Goal: Transaction & Acquisition: Purchase product/service

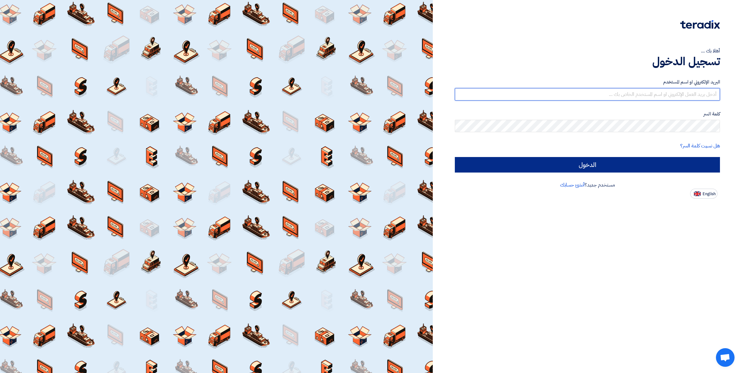
type input "[PERSON_NAME][EMAIL_ADDRESS][DOMAIN_NAME]"
click at [574, 167] on input "الدخول" at bounding box center [587, 165] width 265 height 16
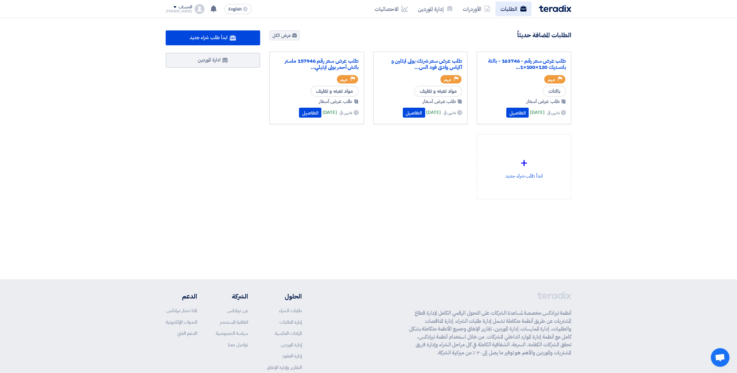
click at [504, 9] on link "الطلبات" at bounding box center [513, 9] width 36 height 15
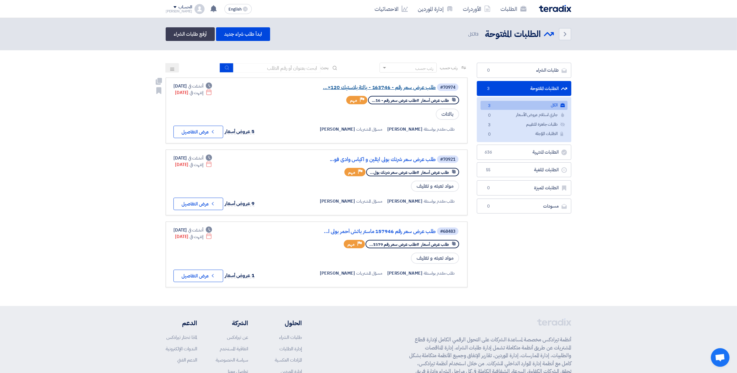
click at [404, 87] on link "طلب عرض سعر رقم - 163746 - بالتة بلاستيك 120×..." at bounding box center [373, 88] width 124 height 6
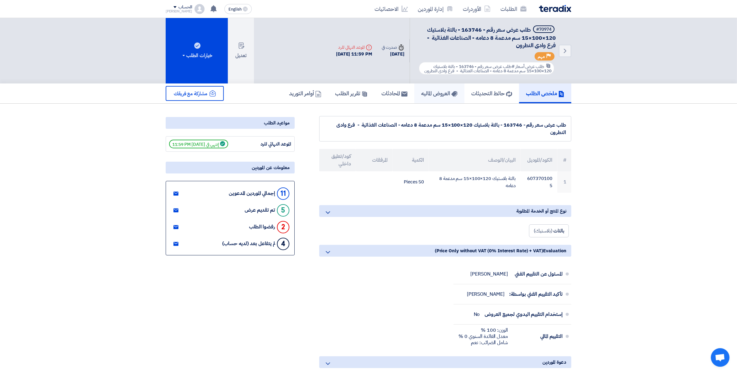
click at [433, 91] on h5 "العروض الماليه" at bounding box center [439, 93] width 36 height 7
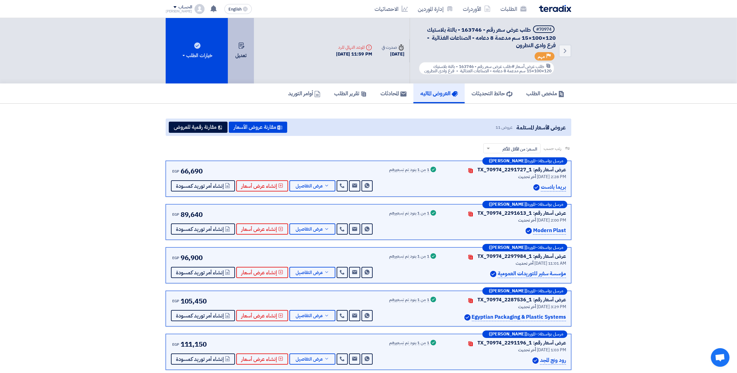
click at [239, 43] on use at bounding box center [242, 46] width 6 height 6
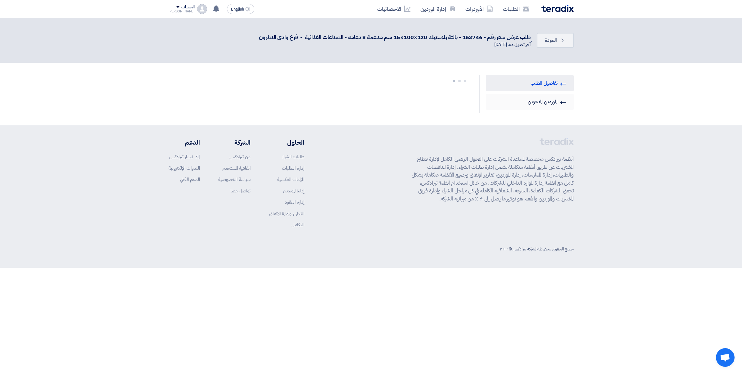
click at [524, 101] on link "Invited Suppliers الموردين المدعوين" at bounding box center [530, 102] width 88 height 16
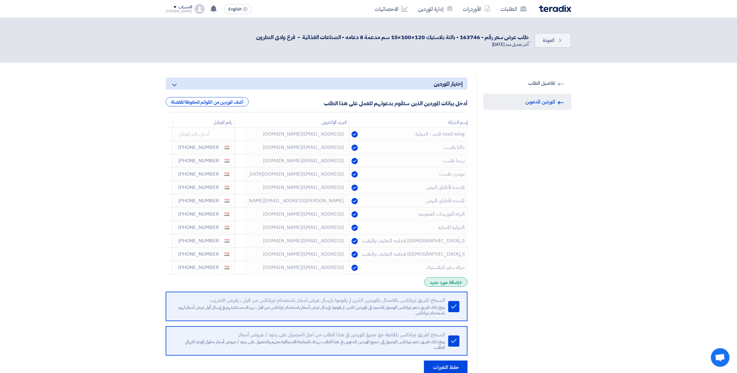
click at [456, 287] on div "+ إضافة مورد جديد" at bounding box center [445, 282] width 43 height 9
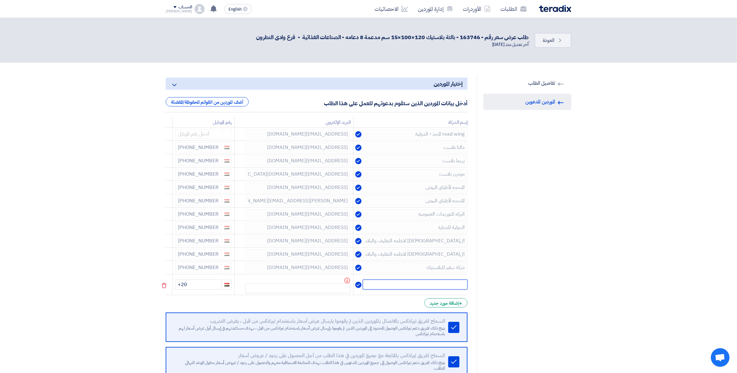
click at [436, 283] on input "text" at bounding box center [415, 285] width 105 height 10
type input "بافت"
click at [316, 287] on input "text" at bounding box center [297, 289] width 105 height 10
paste input "[EMAIL_ADDRESS][DOMAIN_NAME]"
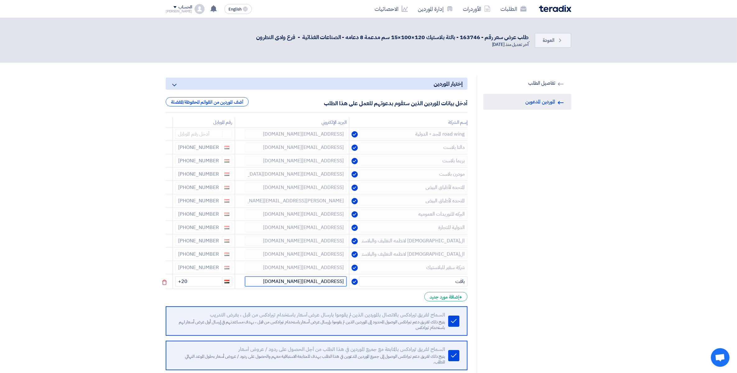
type input "[EMAIL_ADDRESS][DOMAIN_NAME]"
click at [212, 282] on input "+20" at bounding box center [198, 282] width 46 height 10
paste input "[PHONE_NUMBER]"
type input "+20 [PHONE_NUMBER]"
click at [193, 284] on input "+20 +20 10 26664096" at bounding box center [198, 282] width 46 height 10
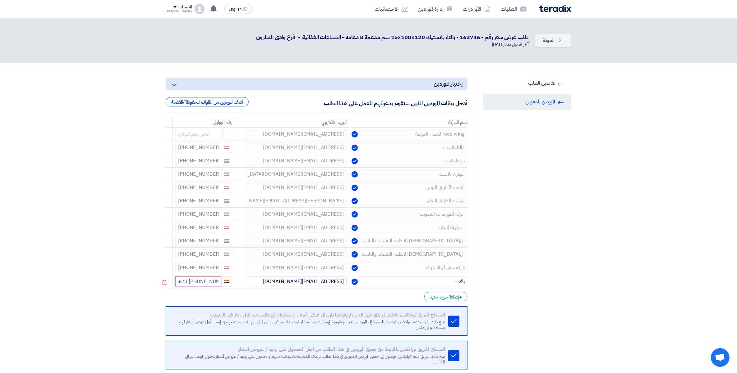
click at [192, 284] on input "+20 +20 10 26664096" at bounding box center [198, 282] width 46 height 10
drag, startPoint x: 189, startPoint y: 284, endPoint x: 198, endPoint y: 284, distance: 9.0
click at [198, 284] on input "+20 +20 10 26664096" at bounding box center [198, 282] width 46 height 10
click at [201, 292] on form "إختيار الموردين Minimize/Maximize Category أدخل بيانات الموردين الذين ستقوم بدع…" at bounding box center [317, 234] width 302 height 312
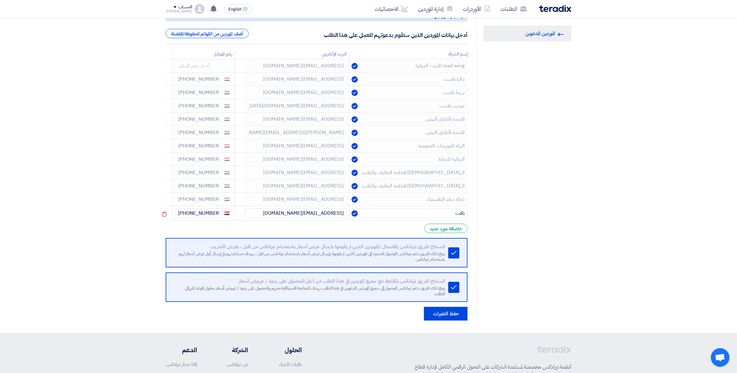
scroll to position [169, 0]
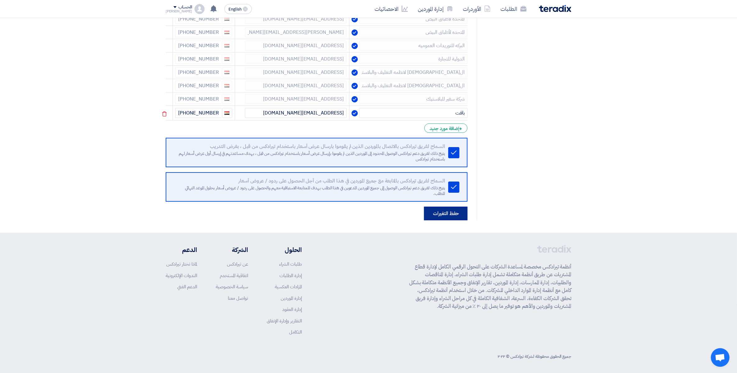
click at [459, 211] on button "حفظ التغيرات" at bounding box center [445, 214] width 43 height 14
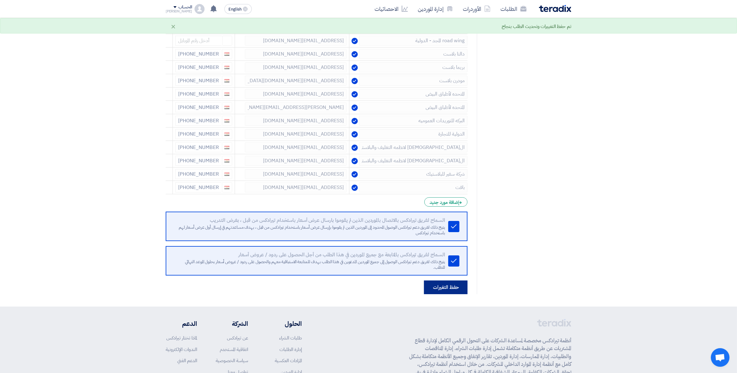
scroll to position [0, 0]
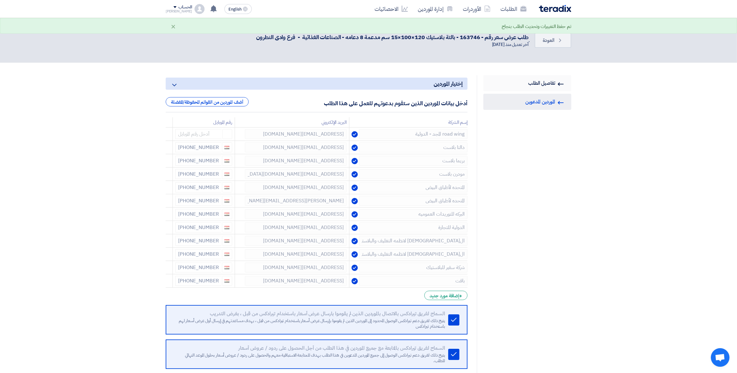
click at [538, 84] on link "RFQ Information تفاصيل الطلب" at bounding box center [527, 83] width 88 height 16
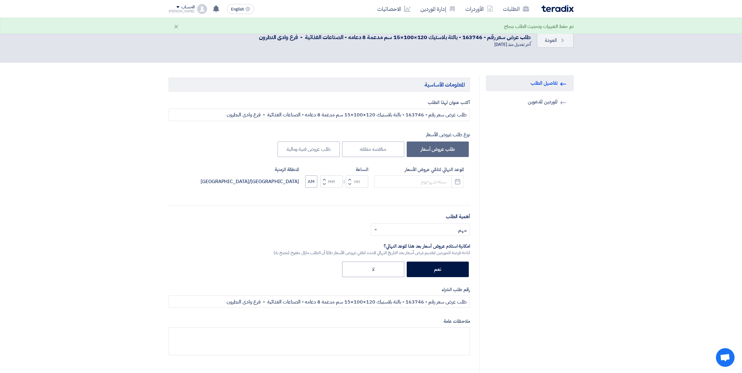
type input "8/12/2025"
type input "11"
type input "59"
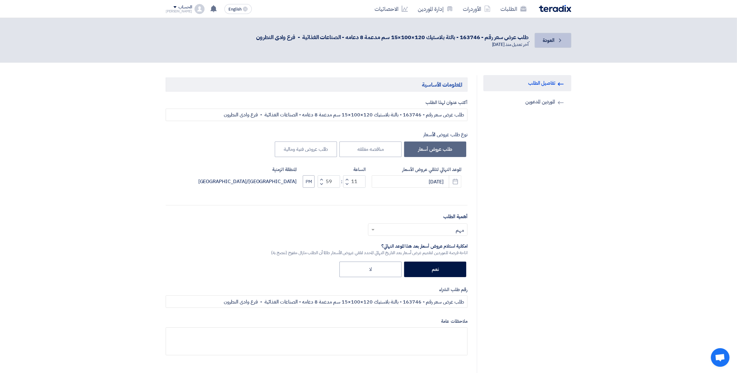
click at [553, 41] on span "العودة" at bounding box center [548, 40] width 12 height 7
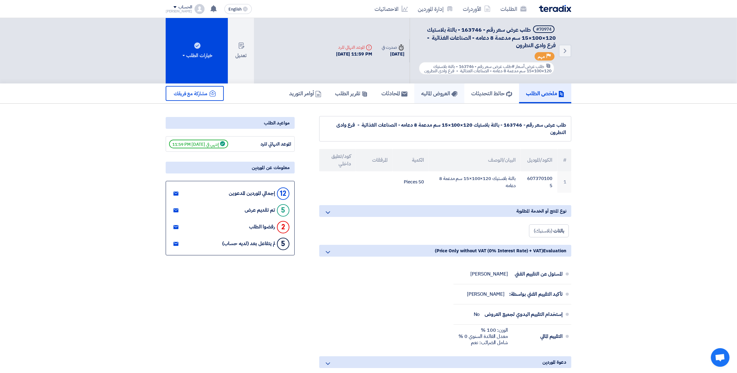
click at [432, 90] on h5 "العروض الماليه" at bounding box center [439, 93] width 36 height 7
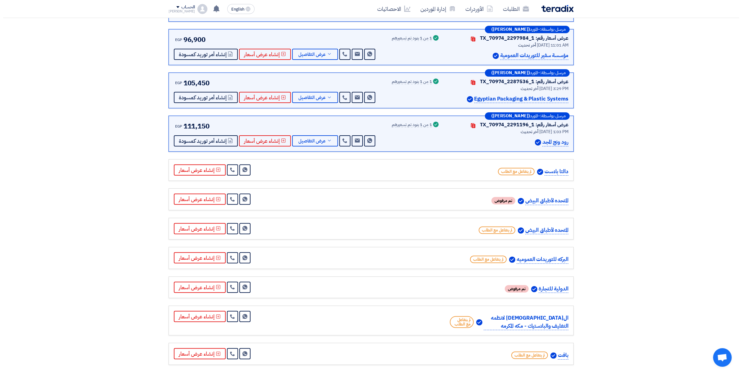
scroll to position [320, 0]
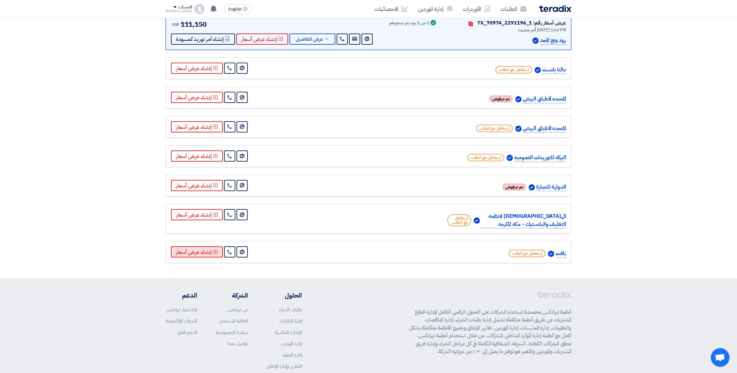
click at [208, 252] on button "إنشاء عرض أسعار" at bounding box center [197, 252] width 52 height 11
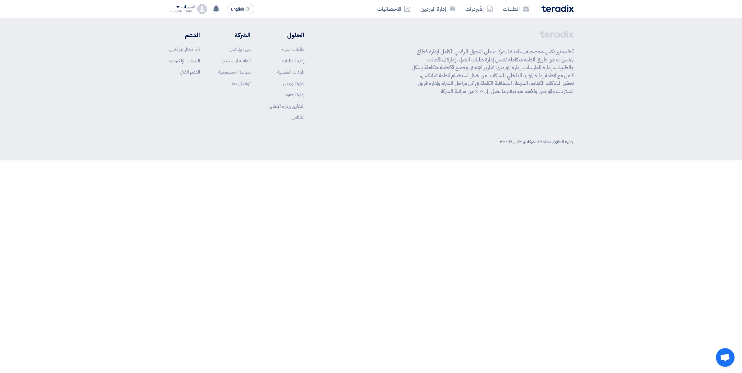
click at [388, 64] on div "أبدأ في تقديم عرض أسعار جديد" at bounding box center [371, 65] width 67 height 7
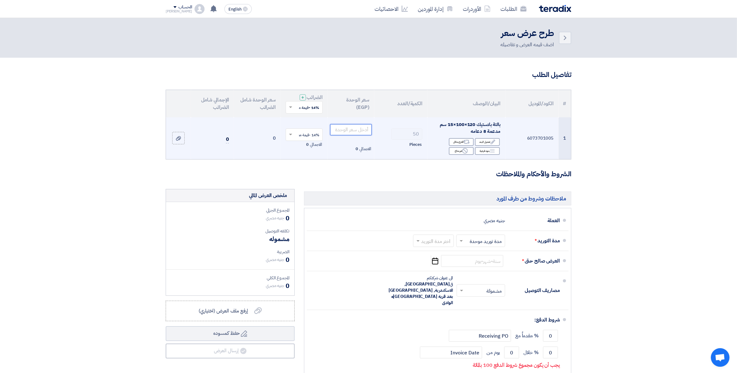
click at [348, 128] on input "number" at bounding box center [351, 129] width 42 height 11
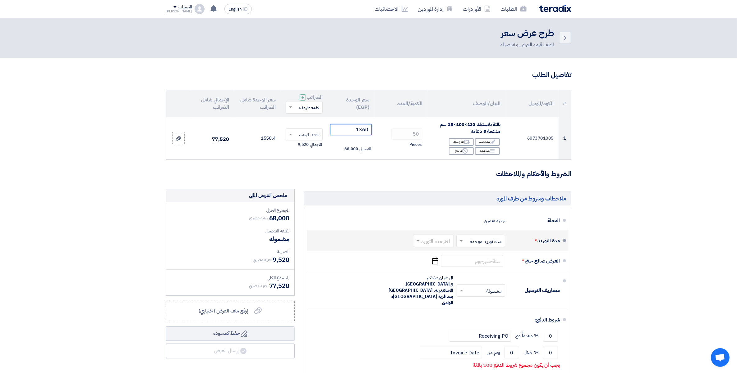
type input "1360"
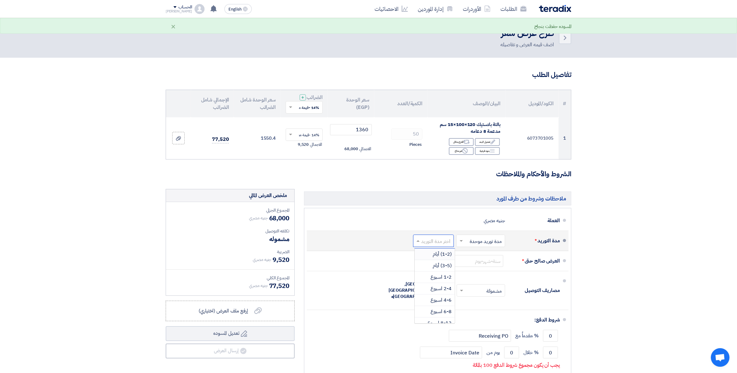
click at [430, 245] on input "text" at bounding box center [432, 241] width 38 height 9
click at [449, 276] on span "1-2 اسبوع" at bounding box center [440, 277] width 21 height 7
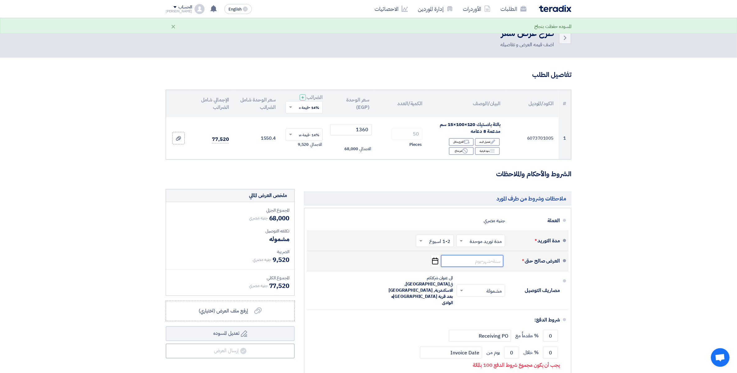
click at [485, 263] on input at bounding box center [472, 261] width 62 height 12
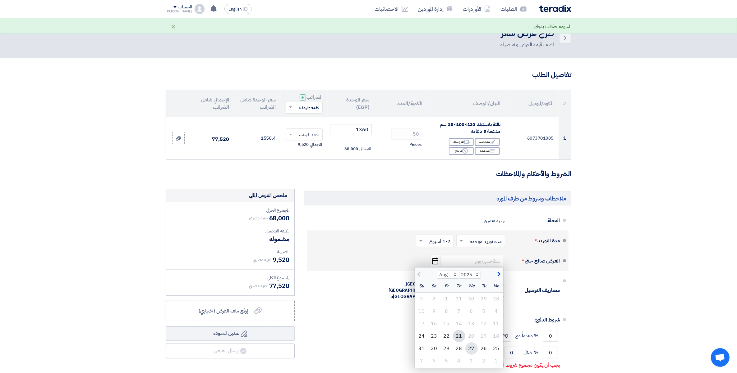
click at [472, 348] on div "27" at bounding box center [471, 349] width 12 height 12
type input "8/27/2025"
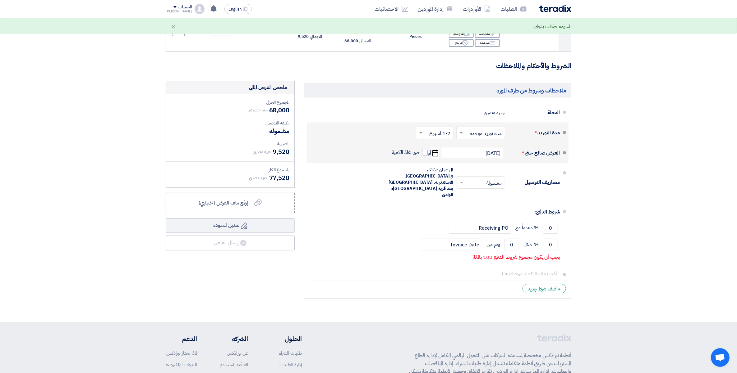
scroll to position [116, 0]
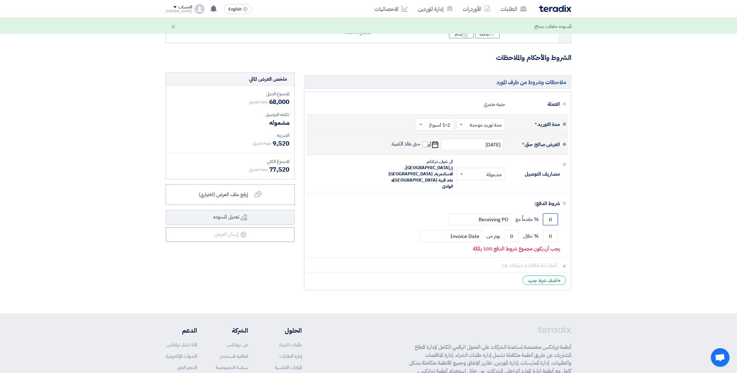
drag, startPoint x: 566, startPoint y: 211, endPoint x: 688, endPoint y: 222, distance: 123.3
click at [688, 222] on section "تفاصيل الطلب # الكود/الموديل البيان/الوصف الكمية/العدد سعر الوحدة (EGP) الضرائب…" at bounding box center [368, 127] width 737 height 372
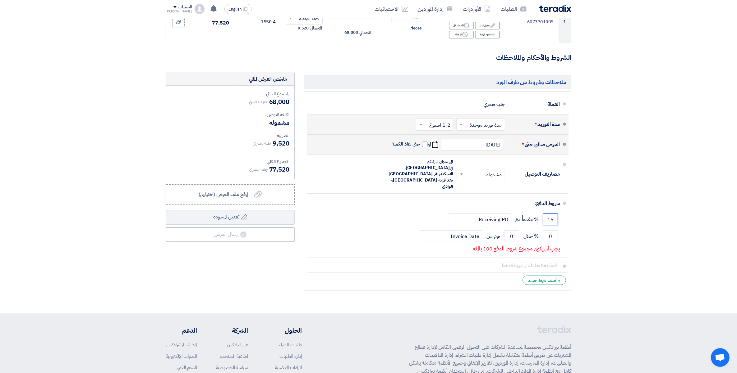
drag, startPoint x: 545, startPoint y: 207, endPoint x: 645, endPoint y: 212, distance: 99.2
click at [643, 212] on section "تفاصيل الطلب # الكود/الموديل البيان/الوصف الكمية/العدد سعر الوحدة (EGP) الضرائب…" at bounding box center [368, 127] width 737 height 372
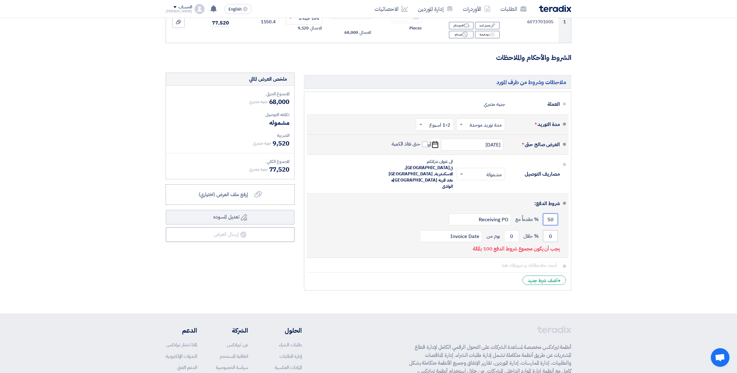
type input "50"
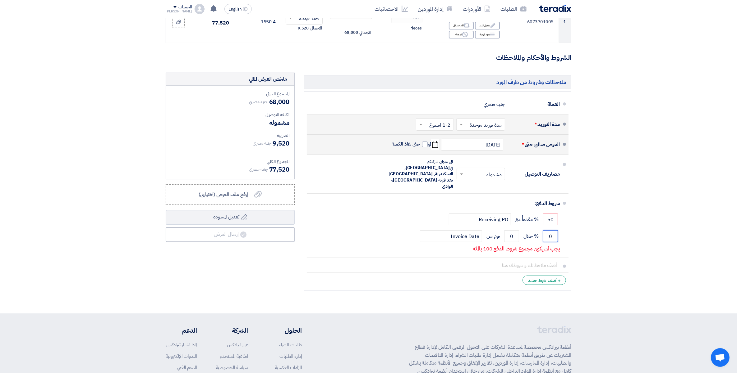
drag, startPoint x: 547, startPoint y: 221, endPoint x: 646, endPoint y: 235, distance: 99.7
click at [640, 235] on section "تفاصيل الطلب # الكود/الموديل البيان/الوصف الكمية/العدد سعر الوحدة (EGP) الضرائب…" at bounding box center [368, 127] width 737 height 372
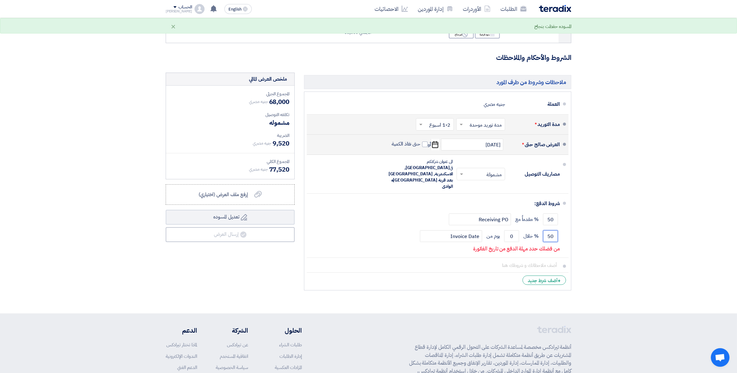
type input "50"
drag, startPoint x: 508, startPoint y: 225, endPoint x: 641, endPoint y: 227, distance: 132.3
click at [607, 227] on section "تفاصيل الطلب # الكود/الموديل البيان/الوصف الكمية/العدد سعر الوحدة (EGP) الضرائب…" at bounding box center [368, 127] width 737 height 372
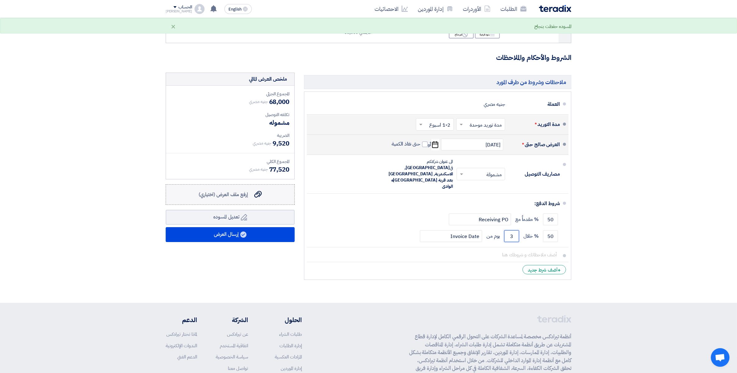
type input "3"
click at [256, 196] on icon "إرفع ملف العرض (اختياري)" at bounding box center [257, 194] width 7 height 7
click at [0, 0] on input "إرفع ملف العرض (اختياري) إرفع ملف العرض (اختياري)" at bounding box center [0, 0] width 0 height 0
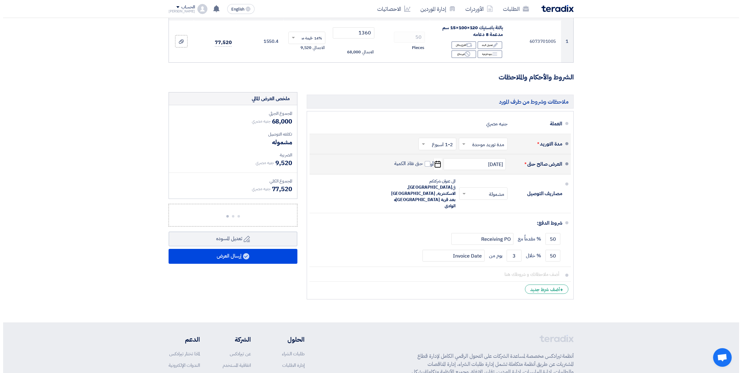
scroll to position [155, 0]
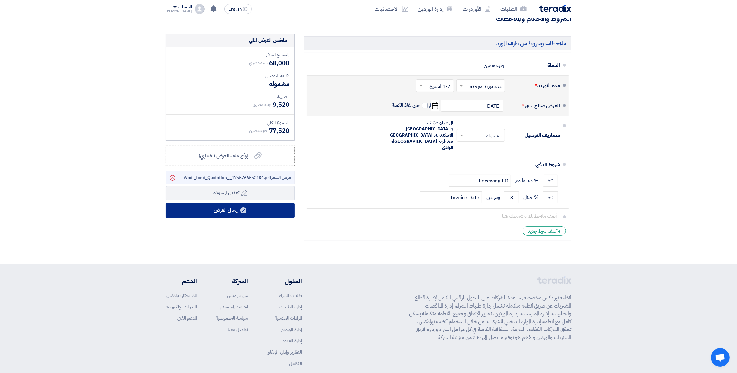
click at [238, 210] on button "إرسال العرض" at bounding box center [230, 210] width 129 height 15
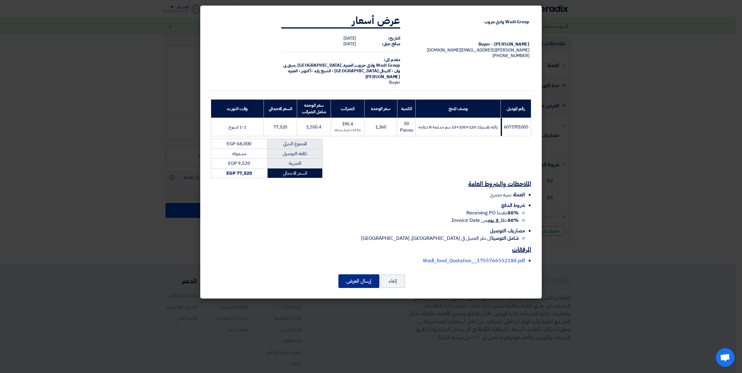
click at [349, 281] on button "إرسال العرض" at bounding box center [359, 282] width 41 height 14
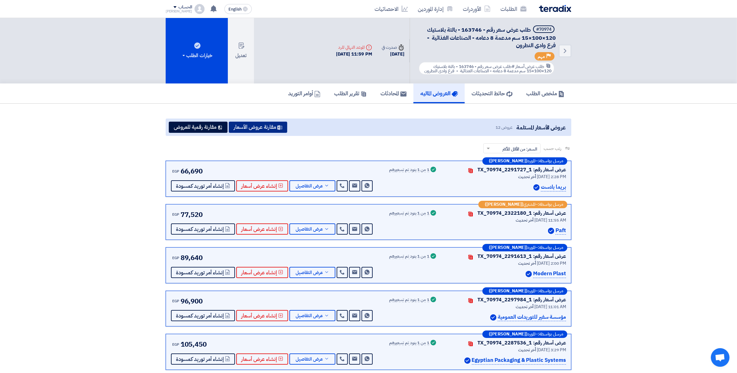
click at [271, 128] on button "مقارنة عروض الأسعار" at bounding box center [258, 127] width 58 height 11
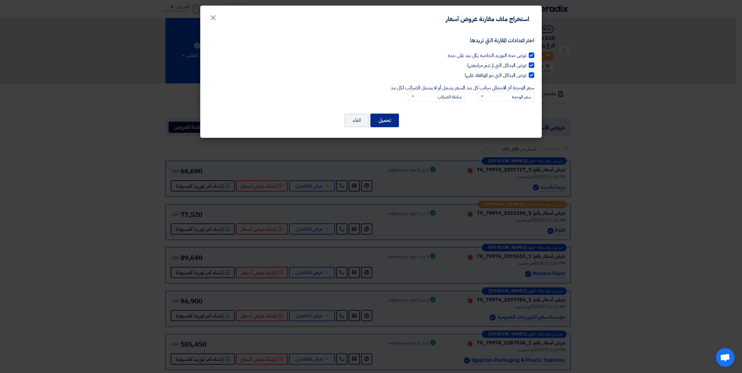
click at [387, 119] on button "تحميل" at bounding box center [385, 121] width 29 height 14
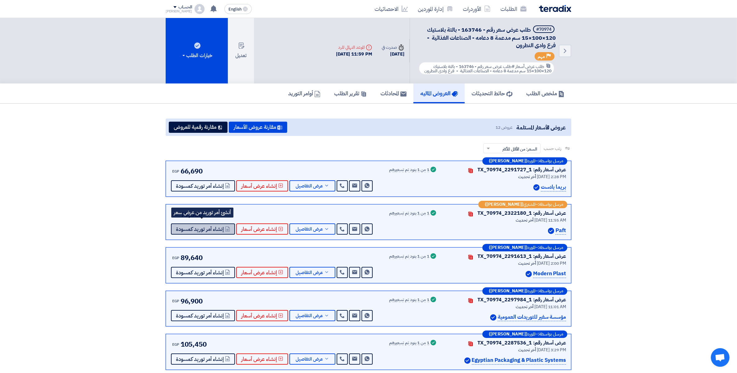
click at [202, 227] on span "إنشاء أمر توريد كمسودة" at bounding box center [200, 229] width 48 height 5
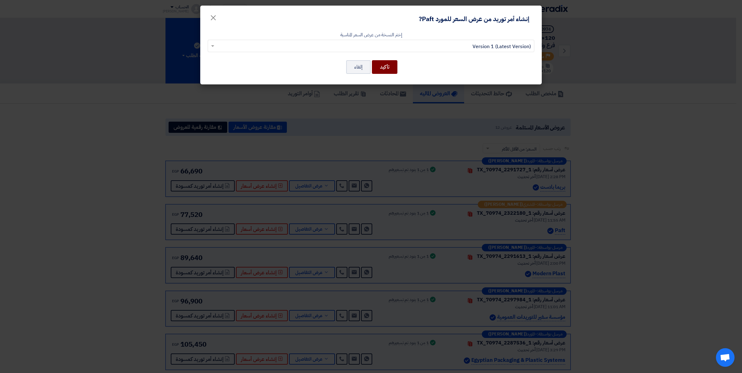
click at [382, 67] on button "تأكيد" at bounding box center [384, 67] width 25 height 14
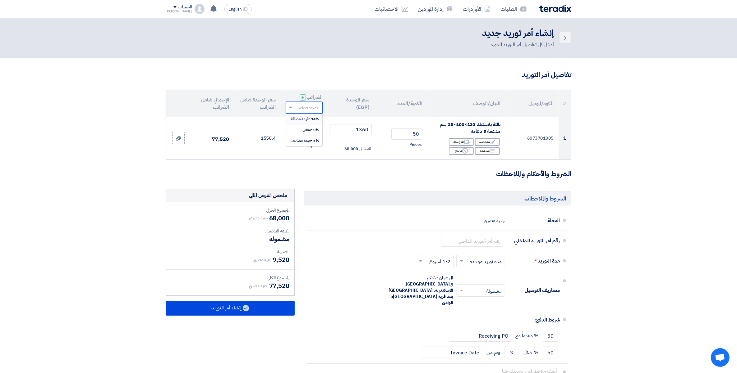
click at [309, 109] on input "text" at bounding box center [307, 108] width 25 height 10
click at [311, 117] on span "14% -قيمة مضافة" at bounding box center [304, 119] width 29 height 6
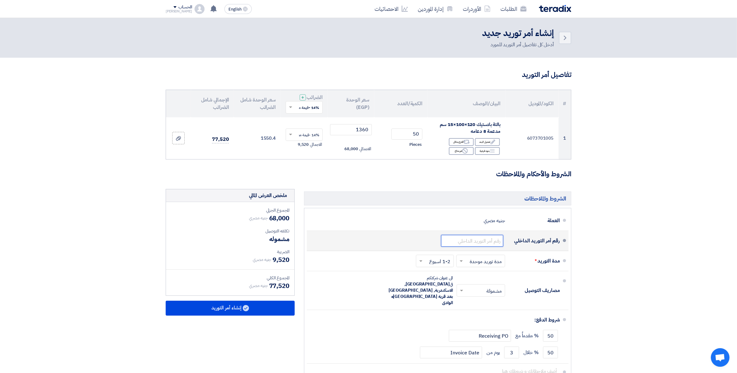
click at [480, 240] on input "text" at bounding box center [472, 241] width 62 height 12
paste input "163746/1"
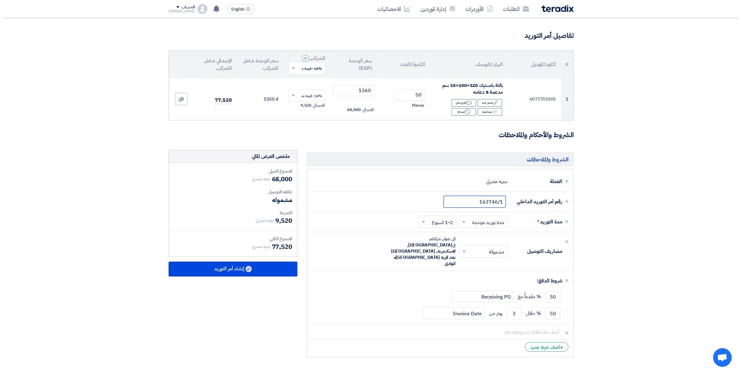
scroll to position [155, 0]
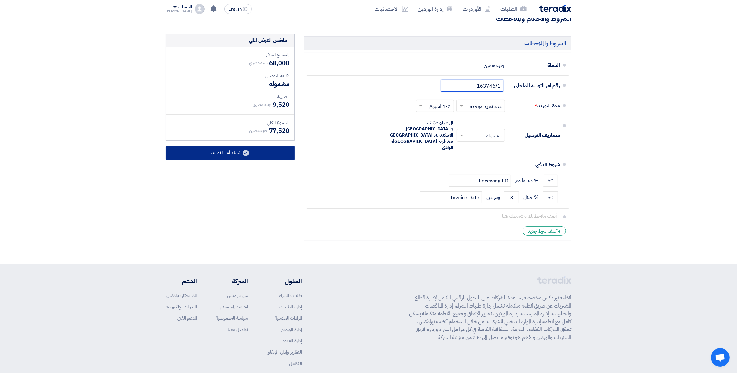
type input "163746/1"
click at [238, 154] on button "إنشاء أمر التوريد" at bounding box center [230, 153] width 129 height 15
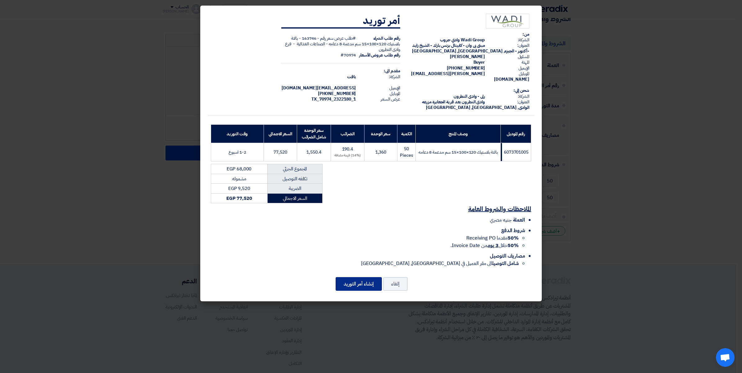
click at [363, 282] on button "إنشاء أمر التوريد" at bounding box center [359, 284] width 46 height 14
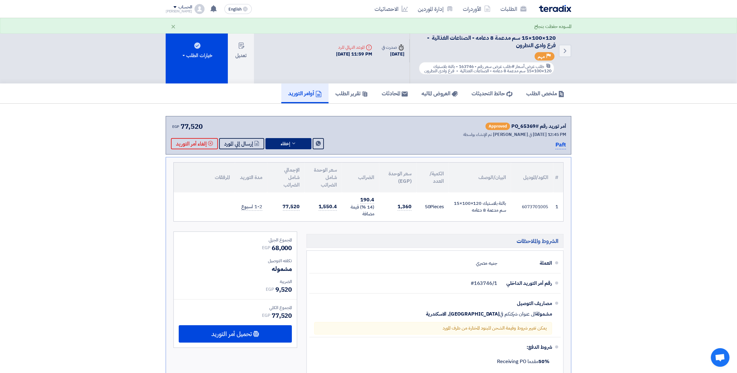
click at [298, 146] on button "إخفاء" at bounding box center [288, 143] width 46 height 11
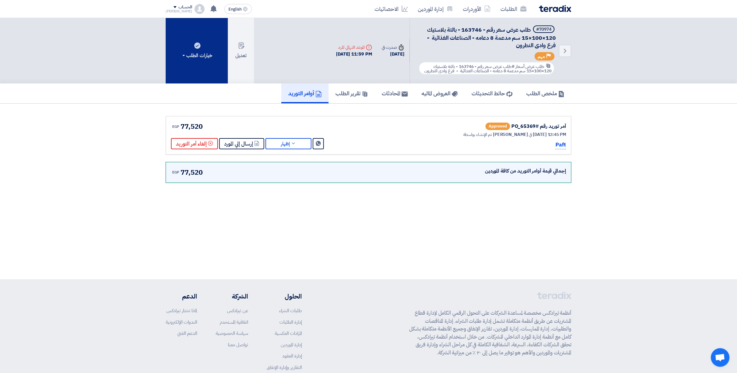
click at [196, 53] on div "خيارات الطلب" at bounding box center [196, 55] width 31 height 7
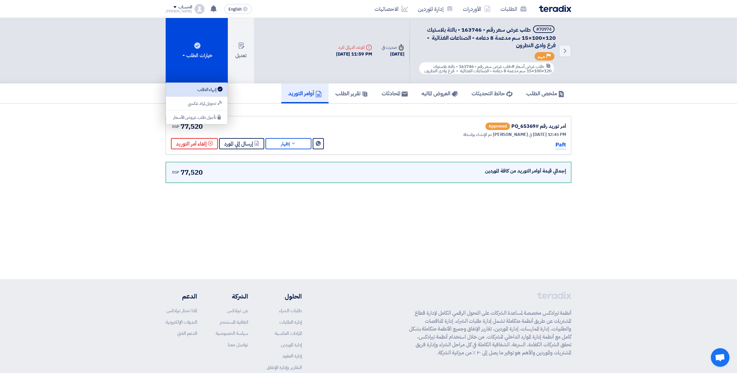
click at [204, 90] on div "إنهاء الطلب" at bounding box center [197, 89] width 54 height 7
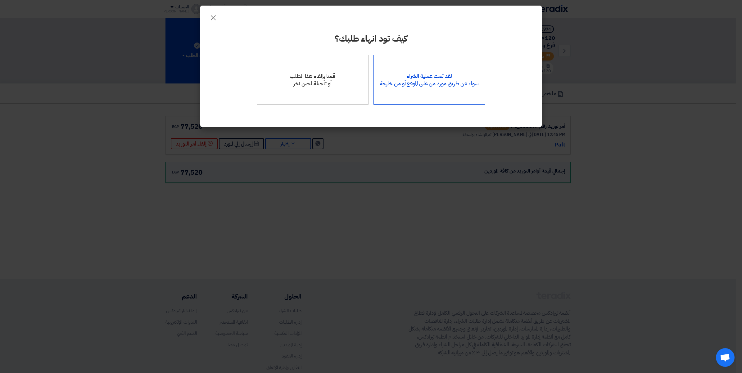
click at [436, 76] on div "لقد تمت عملية الشراء سواء عن طريق مورد من على الموقع أو من خارجة" at bounding box center [430, 80] width 112 height 50
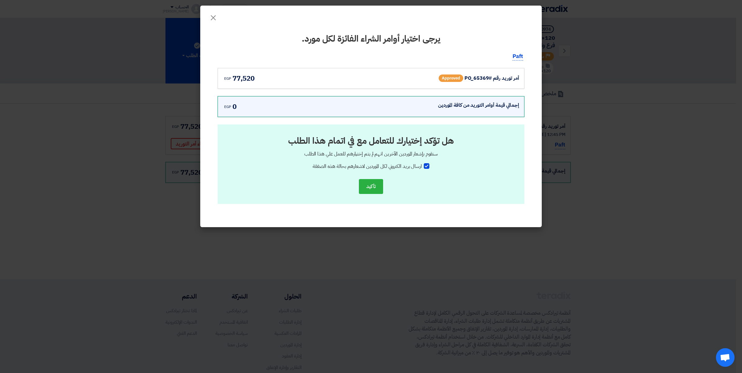
click at [477, 84] on div "أمر توريد رقم #PO_65369 Approved egp 77,520" at bounding box center [371, 78] width 307 height 21
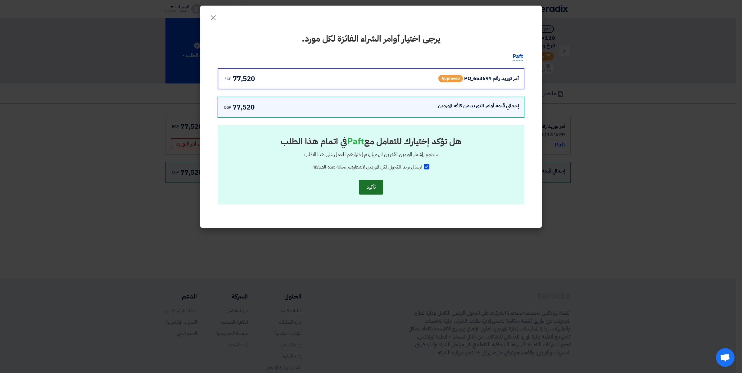
click at [366, 188] on button "تأكيد" at bounding box center [371, 187] width 24 height 15
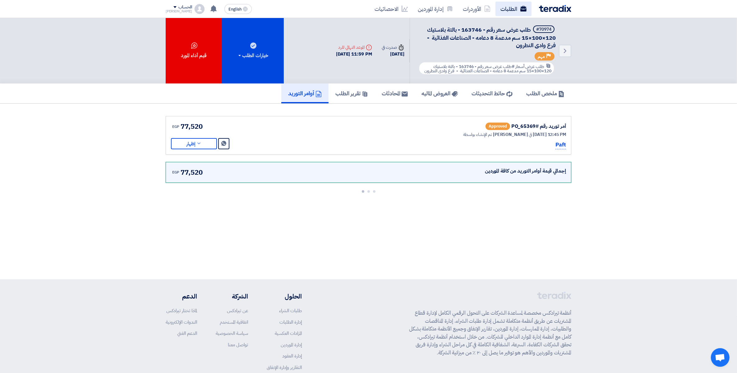
click at [505, 9] on link "الطلبات" at bounding box center [513, 9] width 36 height 15
